Goal: Information Seeking & Learning: Check status

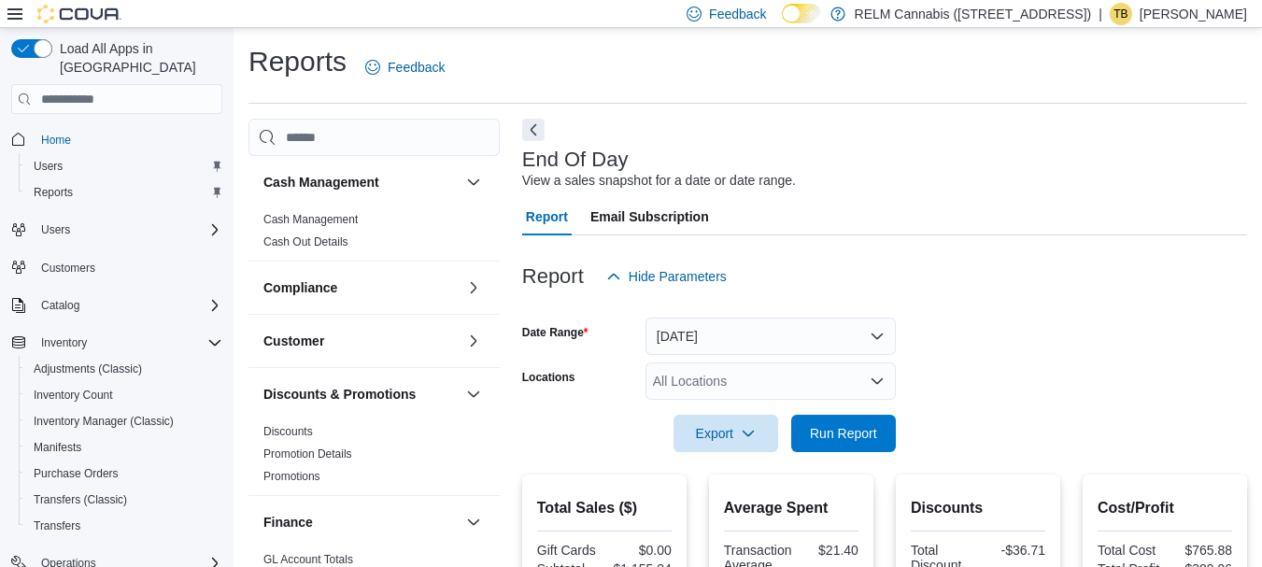
scroll to position [131, 0]
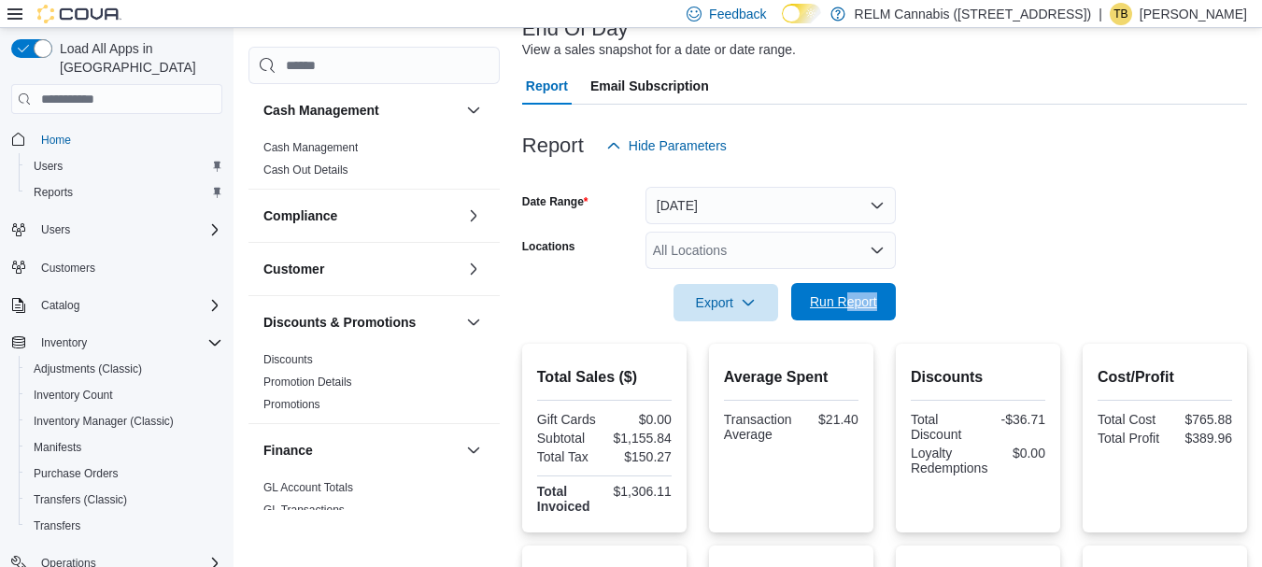
click at [842, 320] on div "Report Hide Parameters Date Range [DATE] Locations All Locations Export Run Rep…" at bounding box center [884, 492] width 725 height 774
click at [840, 308] on span "Run Report" at bounding box center [843, 301] width 67 height 19
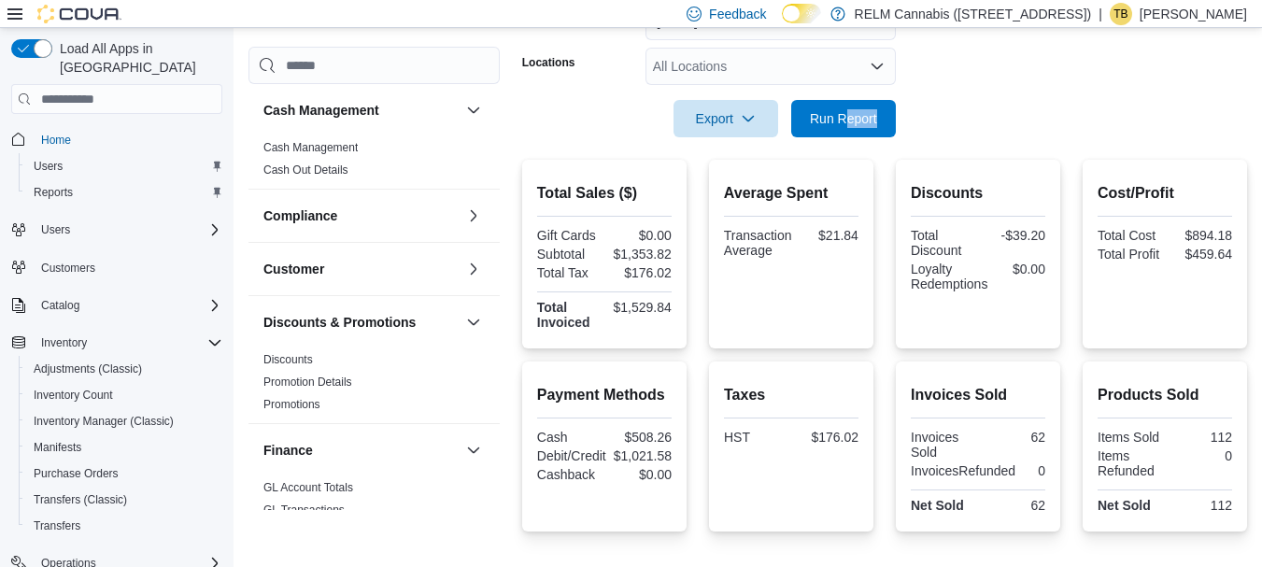
scroll to position [331, 0]
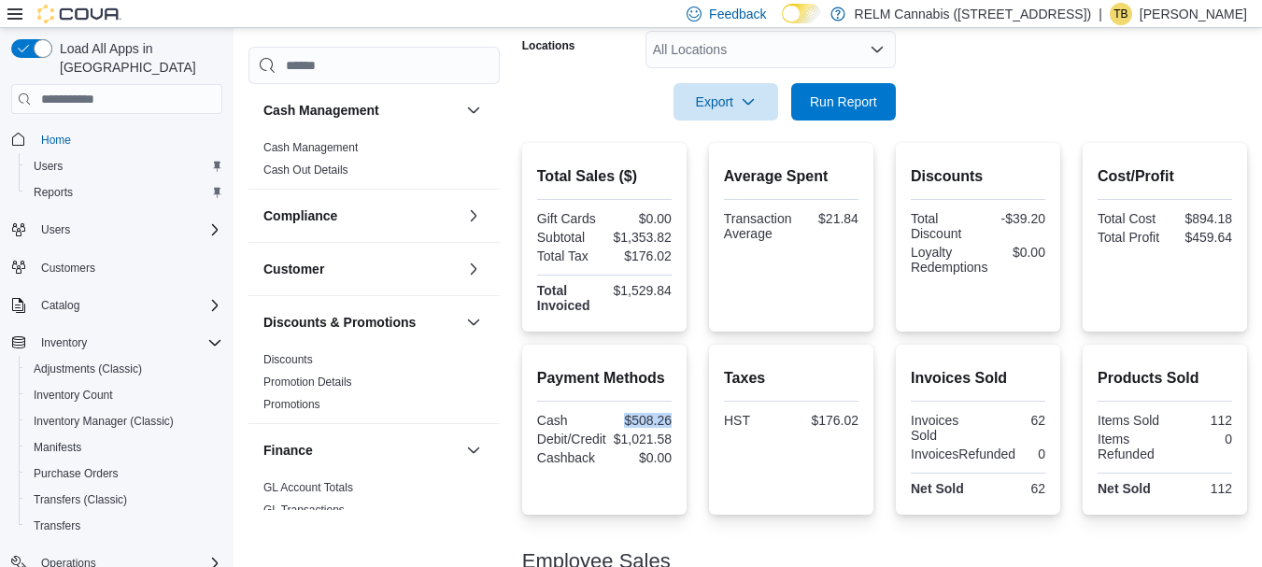
drag, startPoint x: 627, startPoint y: 421, endPoint x: 688, endPoint y: 423, distance: 61.7
click at [686, 423] on div "Payment Methods Cash $508.26 Debit/Credit $1,021.58 Cashback $0.00" at bounding box center [604, 430] width 164 height 170
copy div "$508.26"
click at [815, 103] on span "Run Report" at bounding box center [843, 101] width 67 height 19
click at [830, 97] on span "Run Report" at bounding box center [843, 101] width 67 height 19
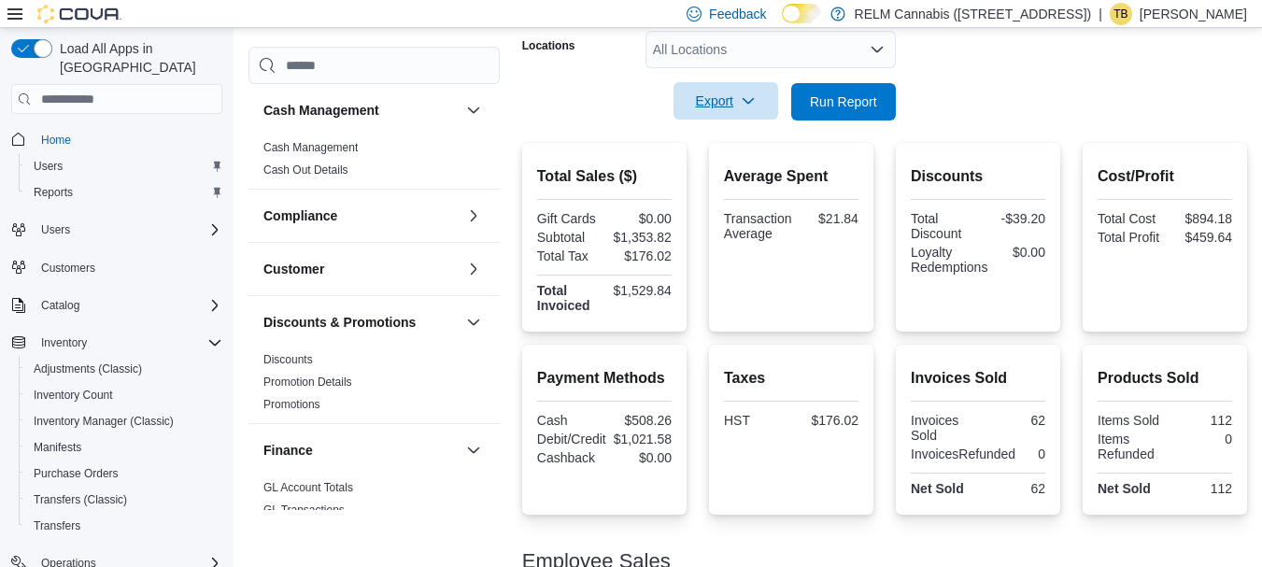
click at [746, 107] on icon "button" at bounding box center [747, 100] width 15 height 15
click at [745, 176] on span "Export to Pdf" at bounding box center [728, 176] width 84 height 15
drag, startPoint x: 817, startPoint y: 213, endPoint x: 872, endPoint y: 233, distance: 58.8
click at [872, 233] on div "Average Spent Transaction Average $21.84" at bounding box center [791, 237] width 164 height 189
copy div "$21.84"
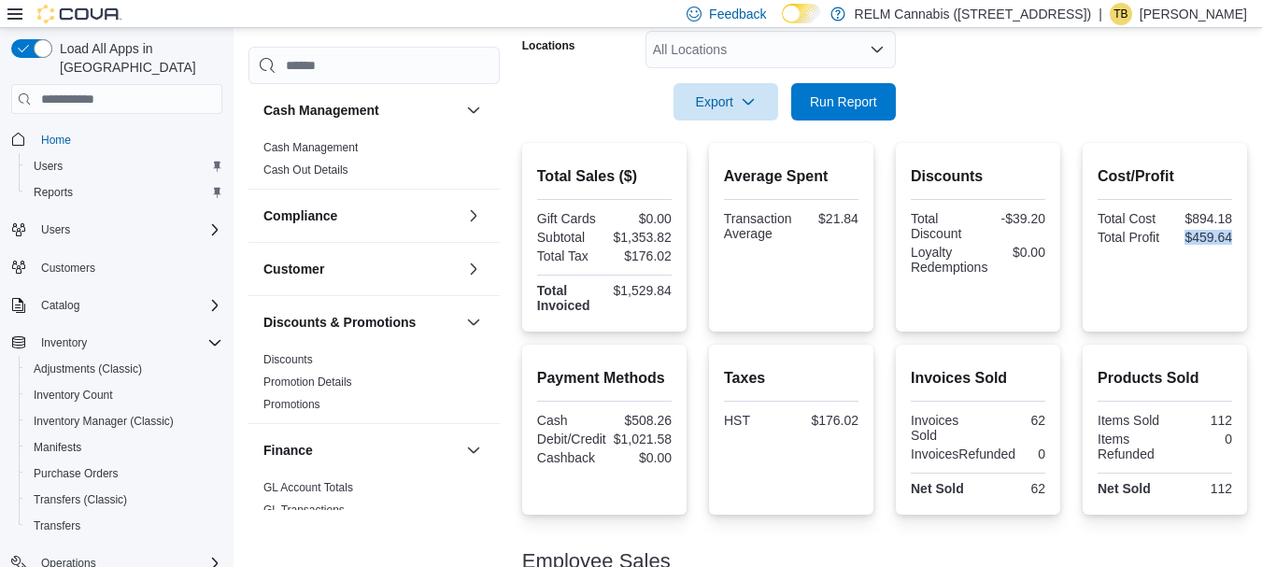
drag, startPoint x: 1193, startPoint y: 236, endPoint x: 1249, endPoint y: 240, distance: 56.2
click at [1247, 240] on div "Cost/Profit Total Cost $894.18 Total Profit $459.64" at bounding box center [1164, 237] width 164 height 189
copy div "$459.64"
